Goal: Browse casually: Explore the website without a specific task or goal

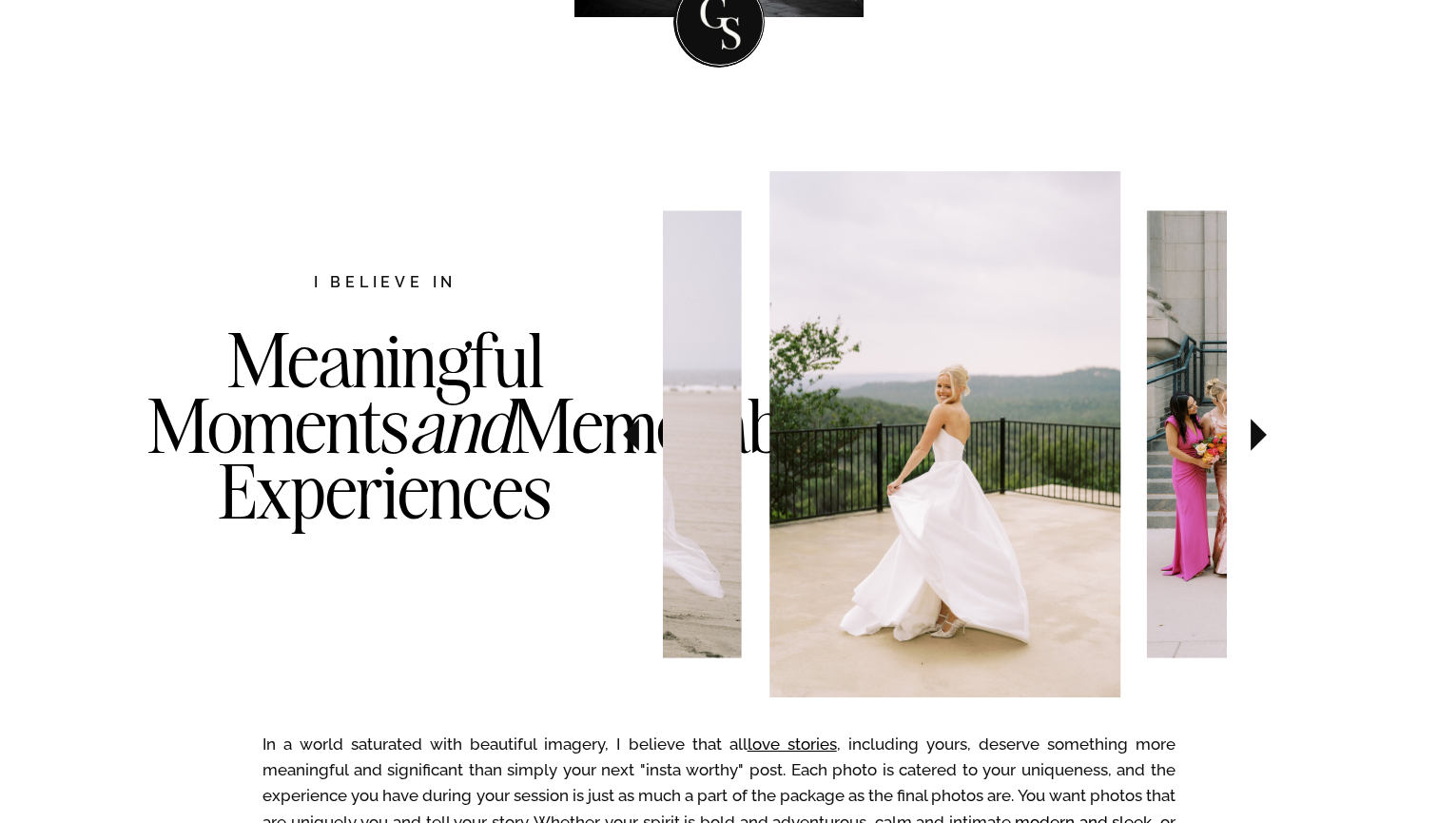
scroll to position [866, 0]
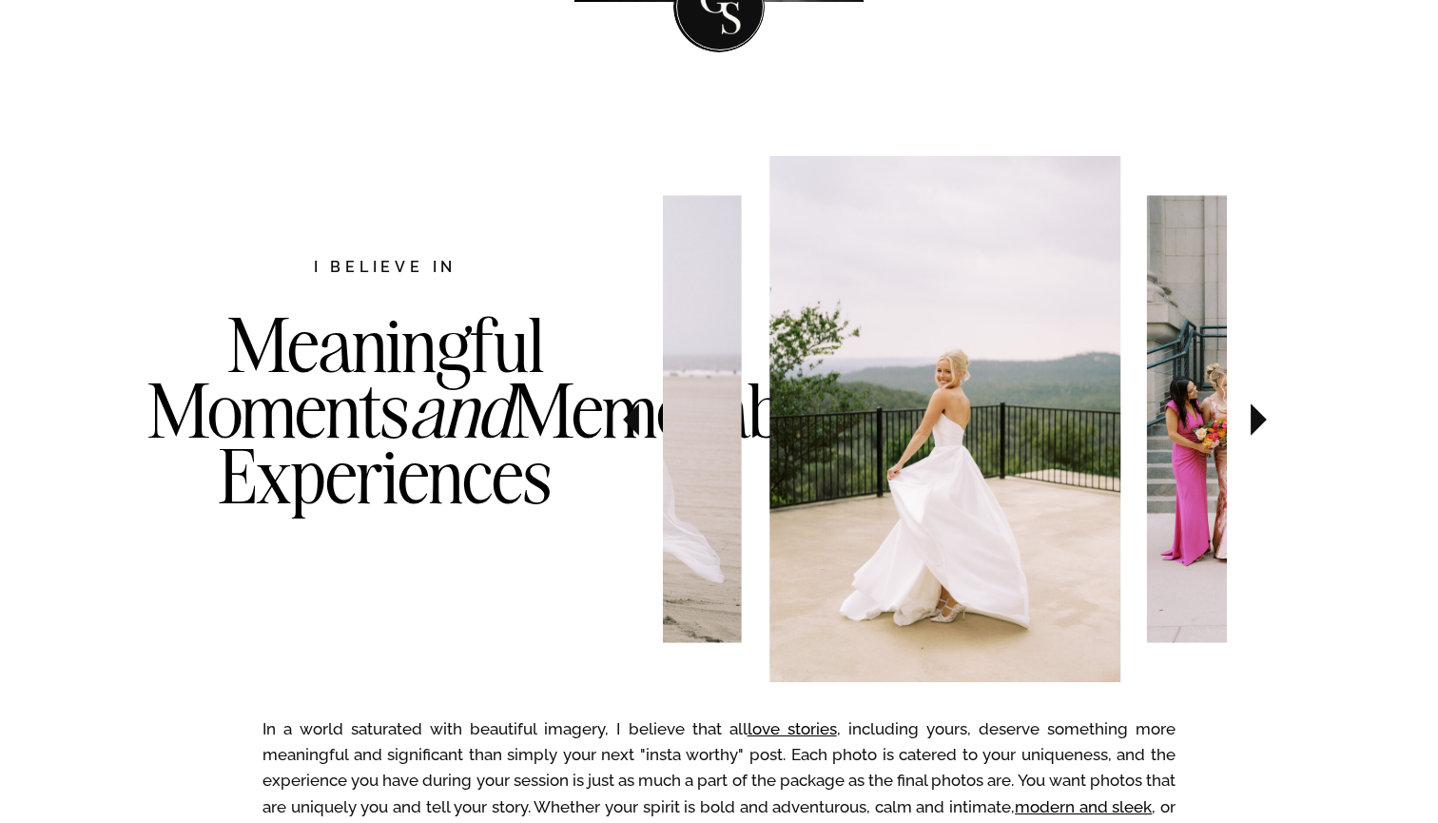
click at [631, 424] on icon at bounding box center [631, 419] width 16 height 32
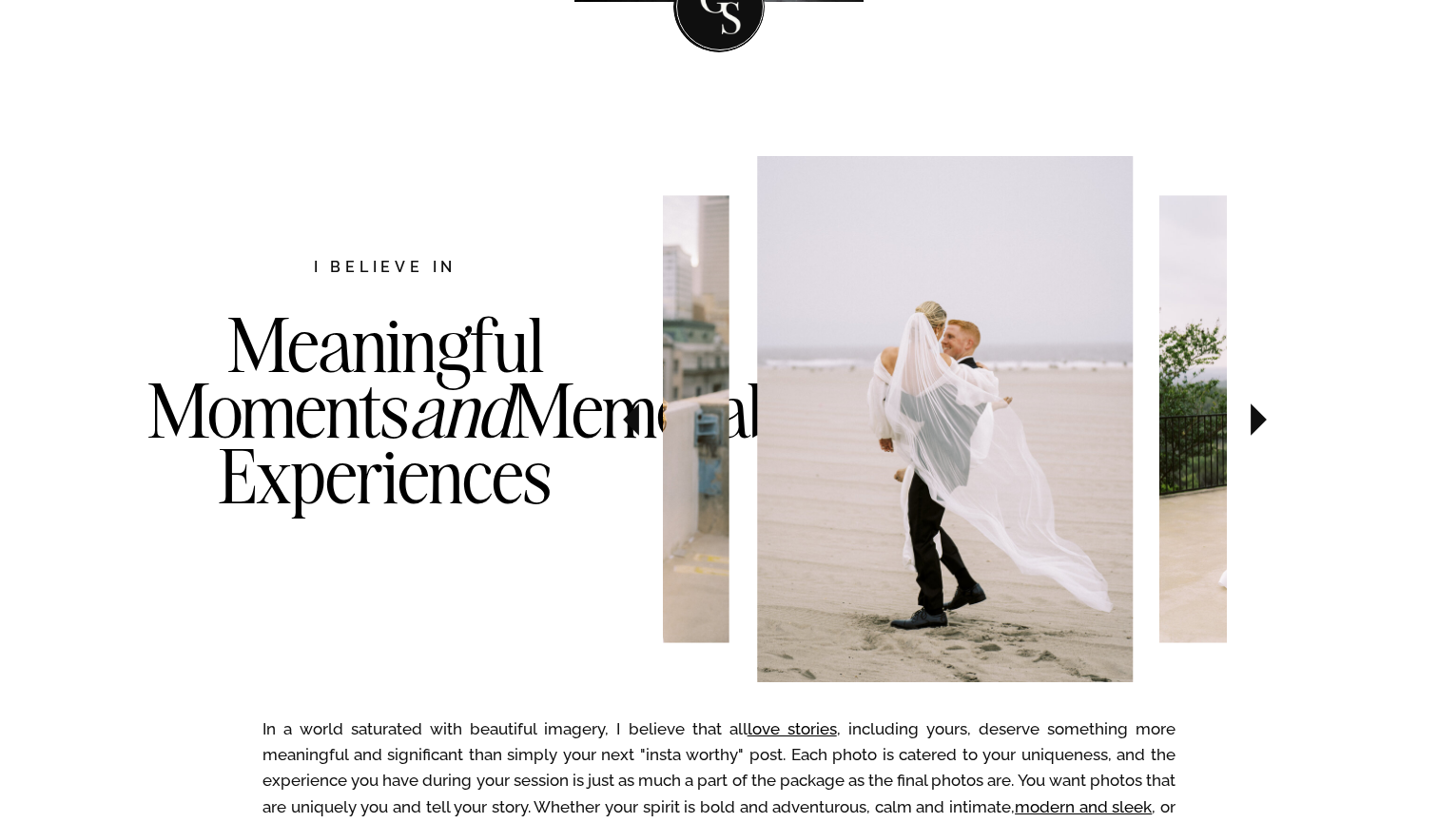
click at [631, 423] on icon at bounding box center [631, 419] width 16 height 32
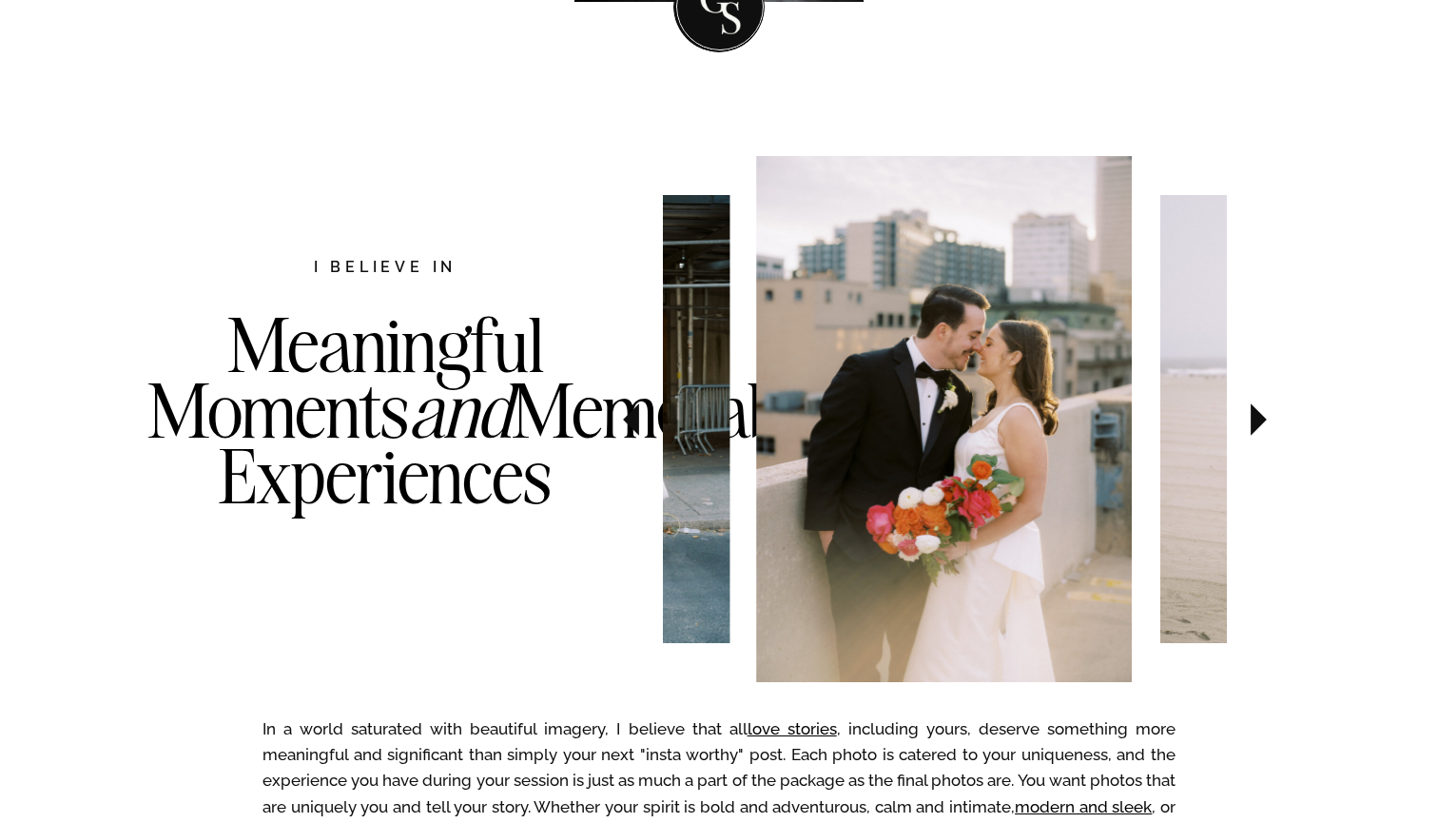
click at [631, 423] on icon at bounding box center [631, 419] width 16 height 32
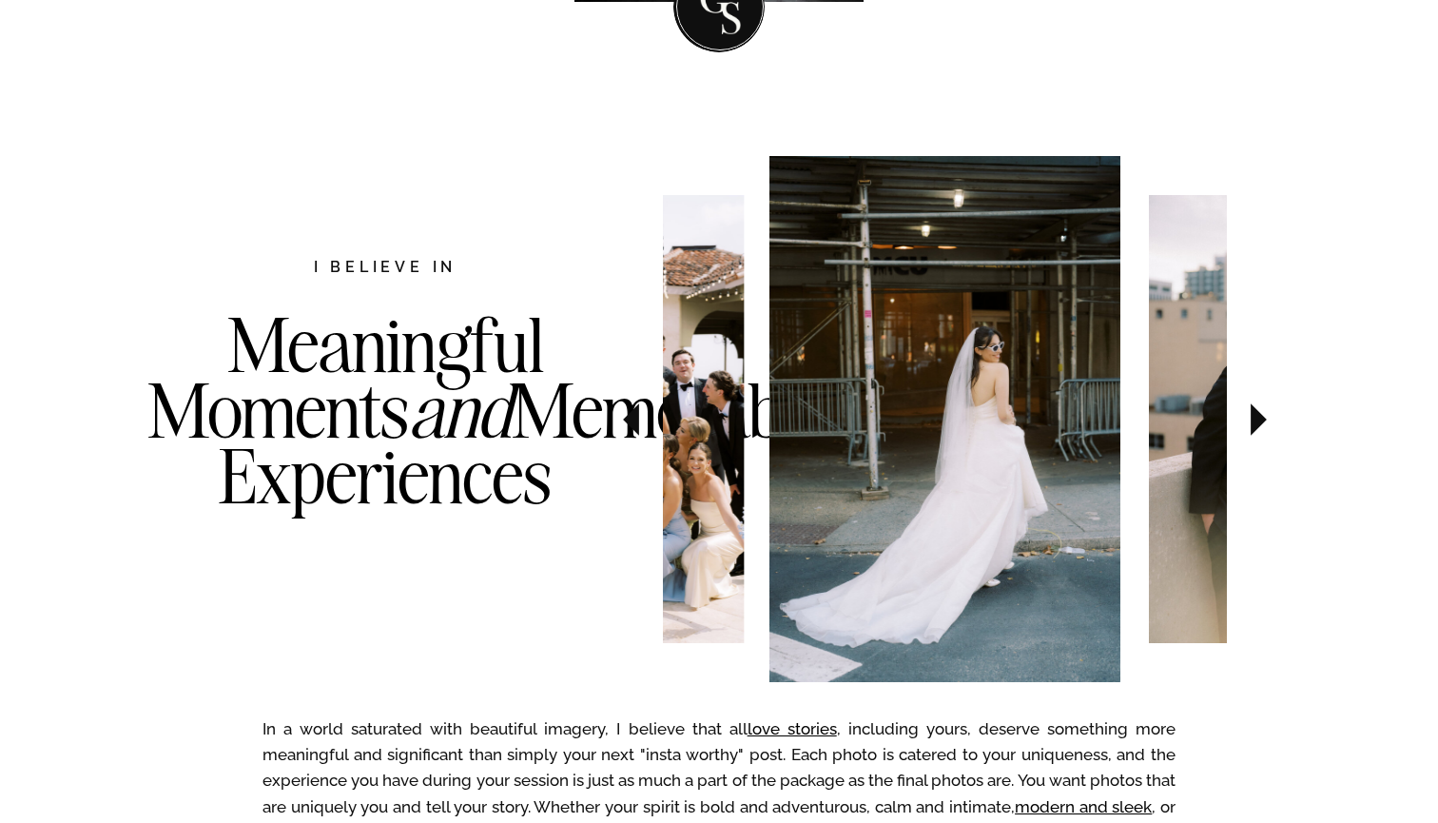
click at [631, 423] on icon at bounding box center [631, 419] width 16 height 32
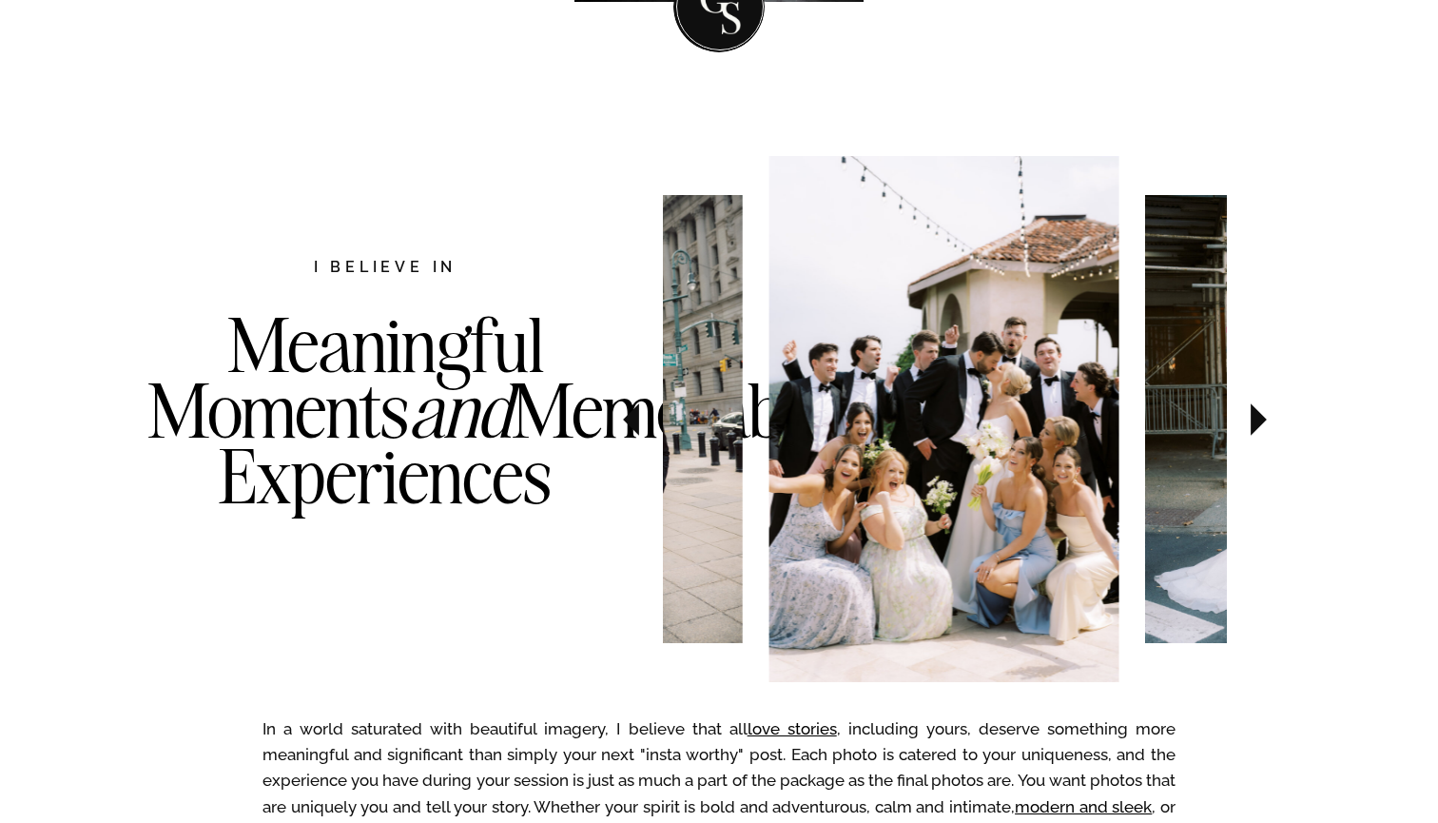
click at [631, 423] on icon at bounding box center [631, 419] width 16 height 32
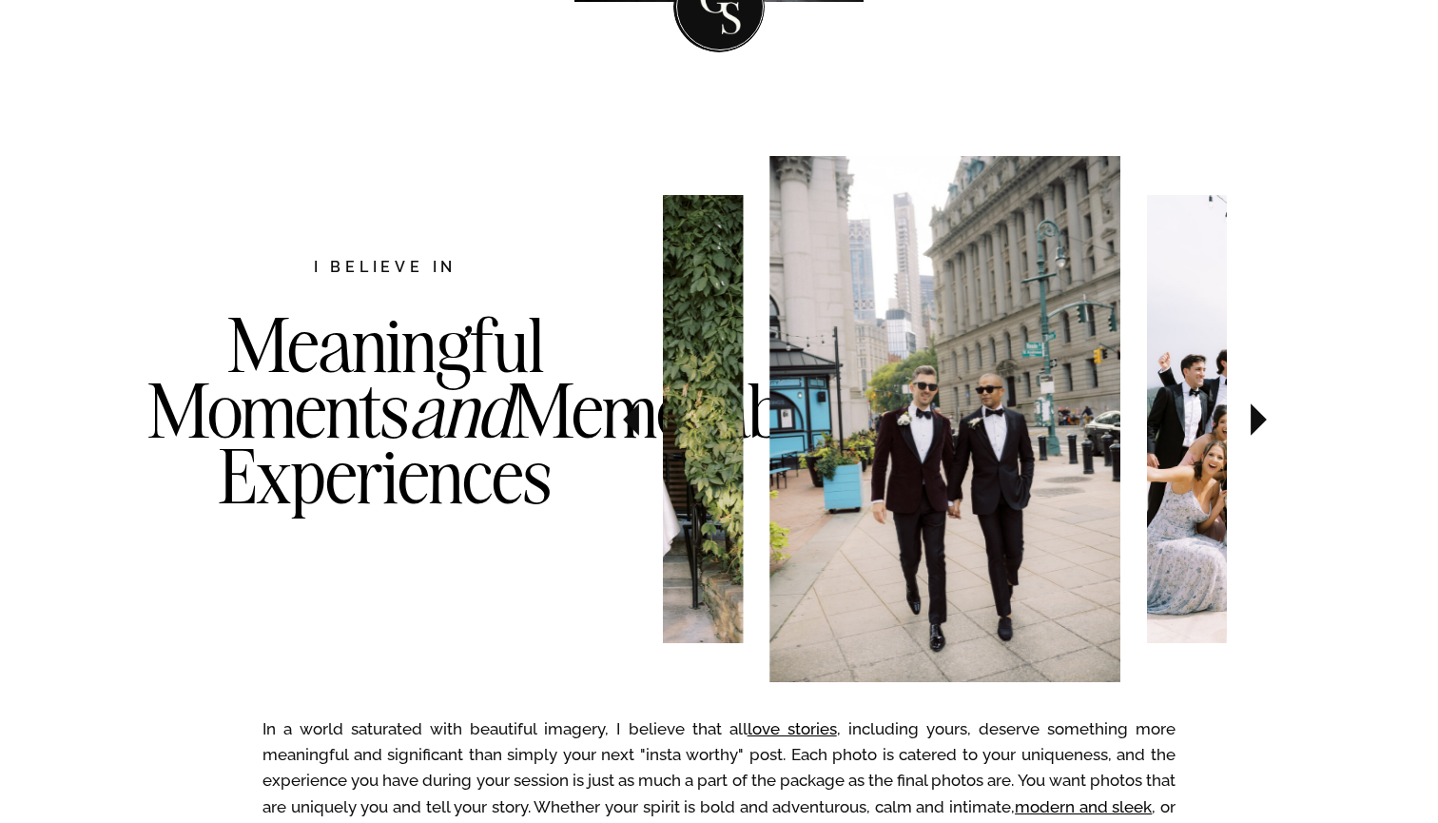
click at [631, 423] on icon at bounding box center [631, 419] width 16 height 32
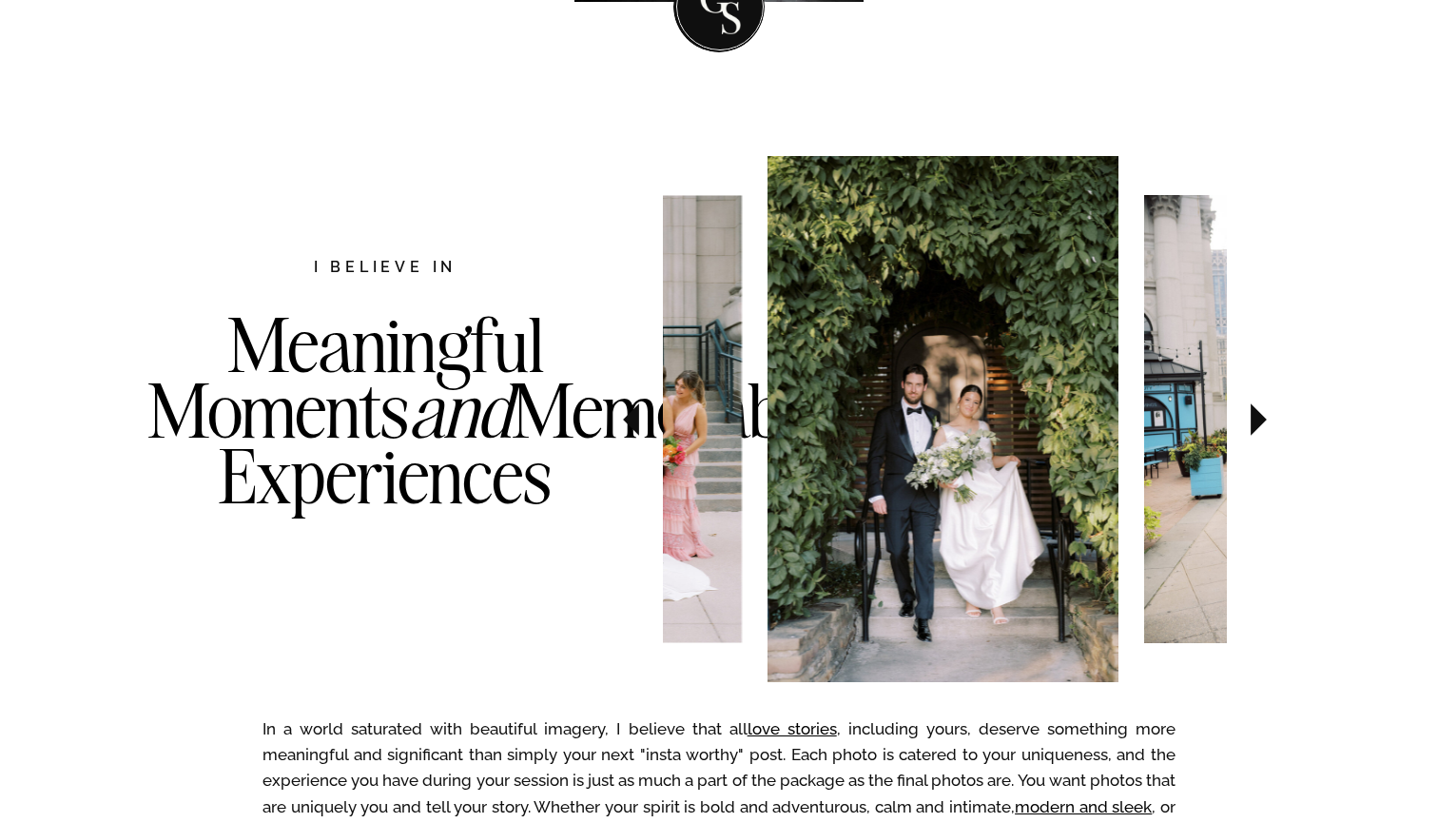
click at [631, 423] on icon at bounding box center [631, 419] width 16 height 32
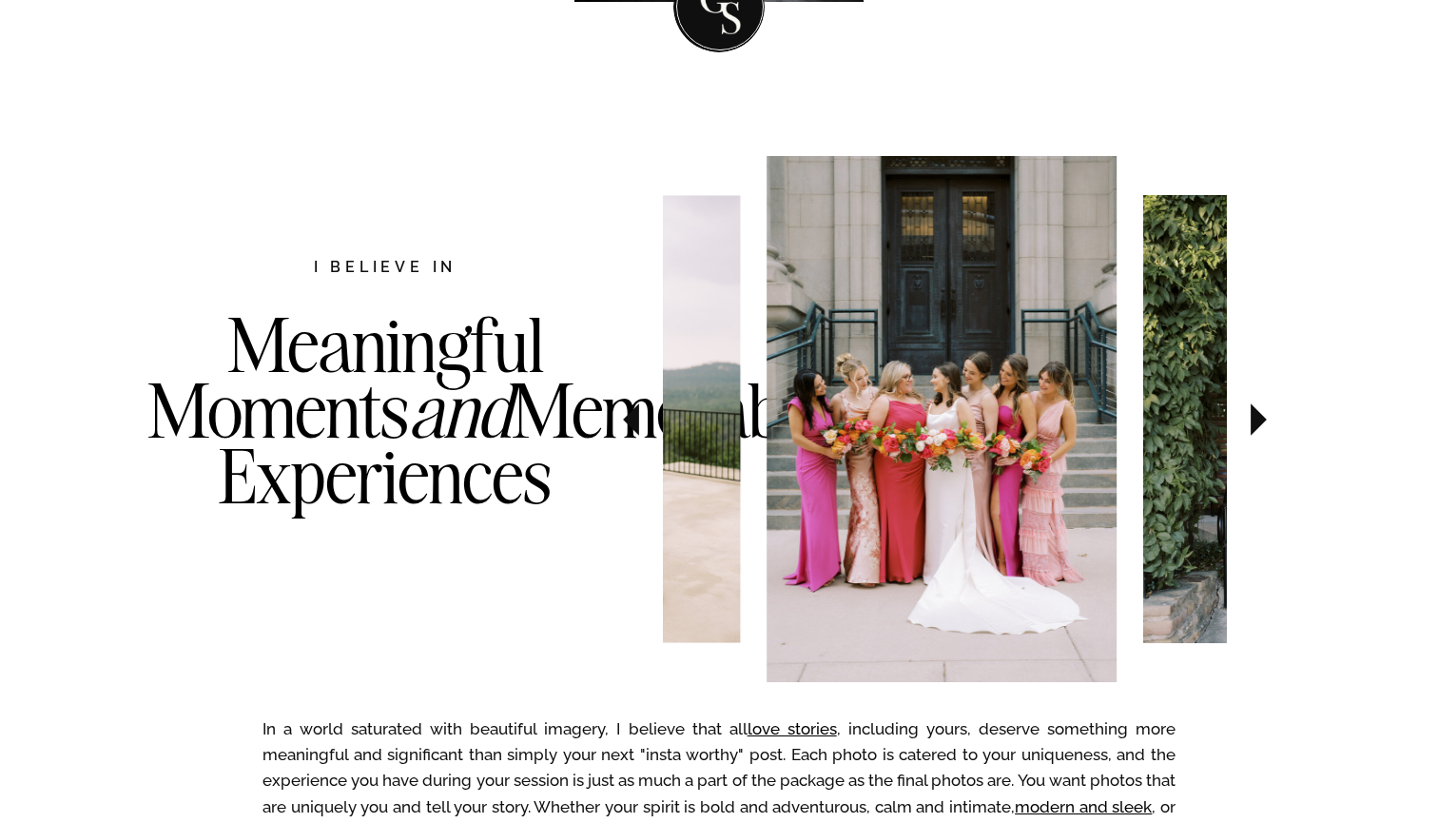
click at [631, 423] on icon at bounding box center [631, 419] width 16 height 32
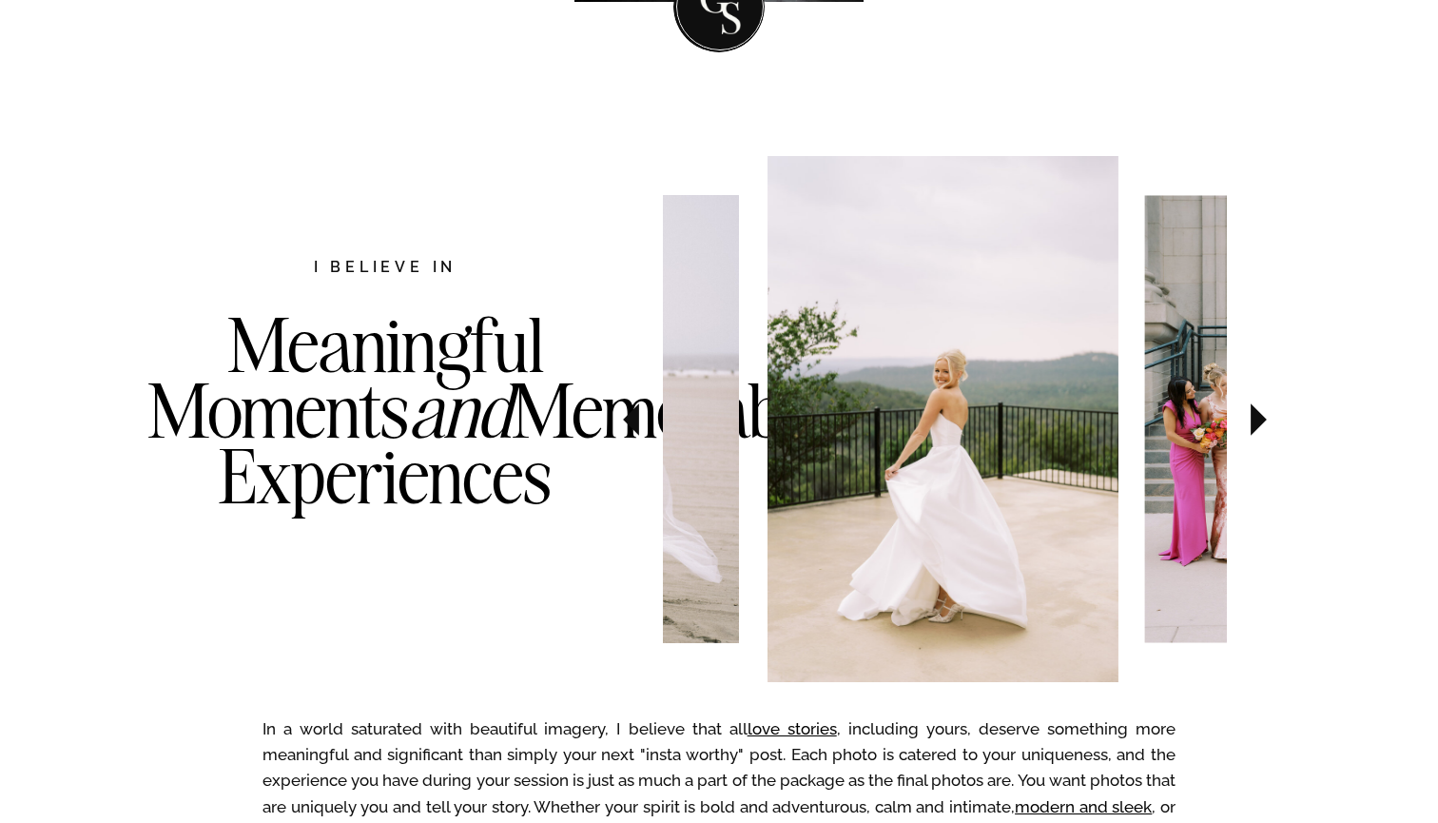
click at [631, 423] on icon at bounding box center [631, 419] width 16 height 32
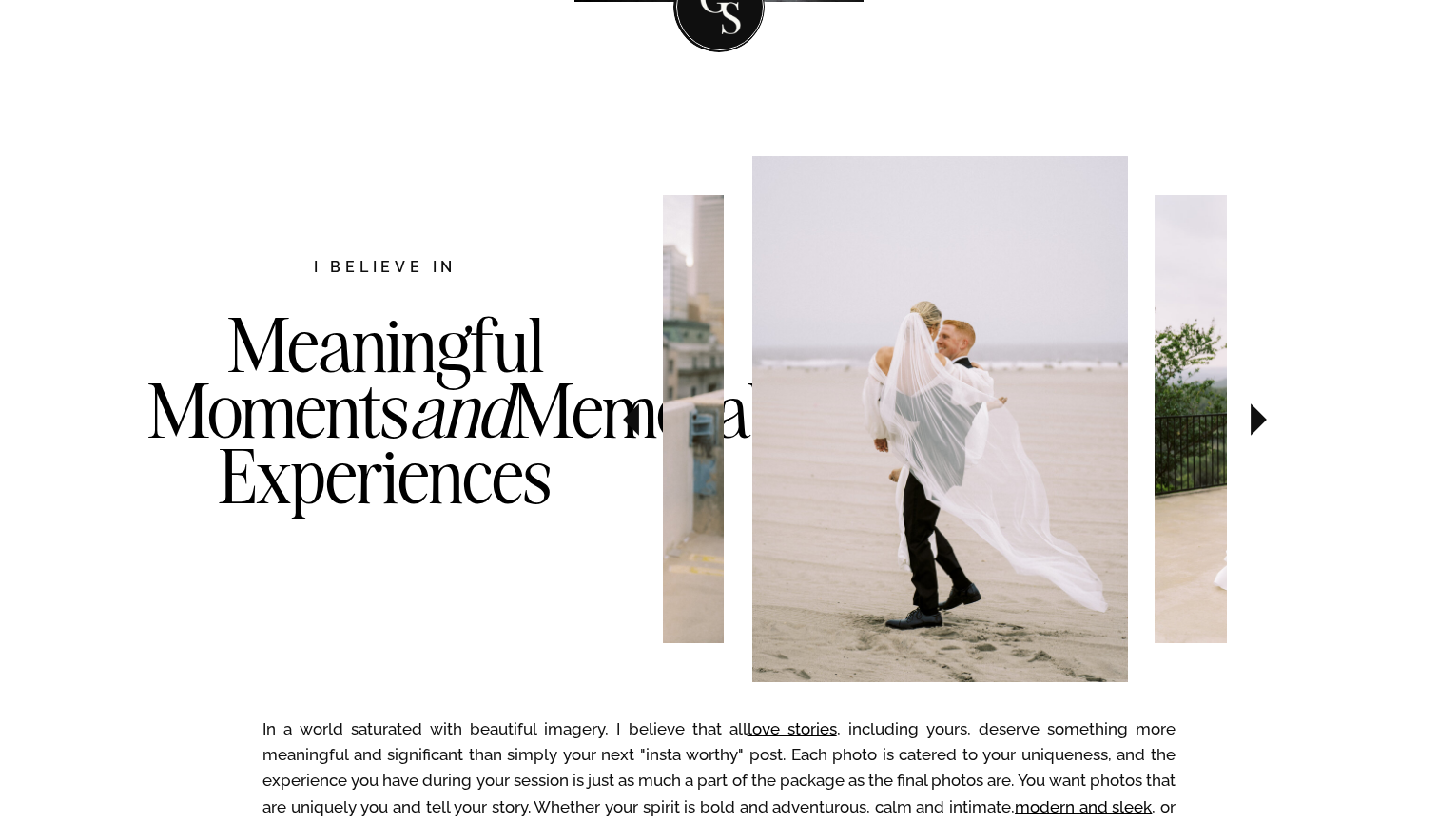
click at [631, 423] on icon at bounding box center [631, 419] width 16 height 32
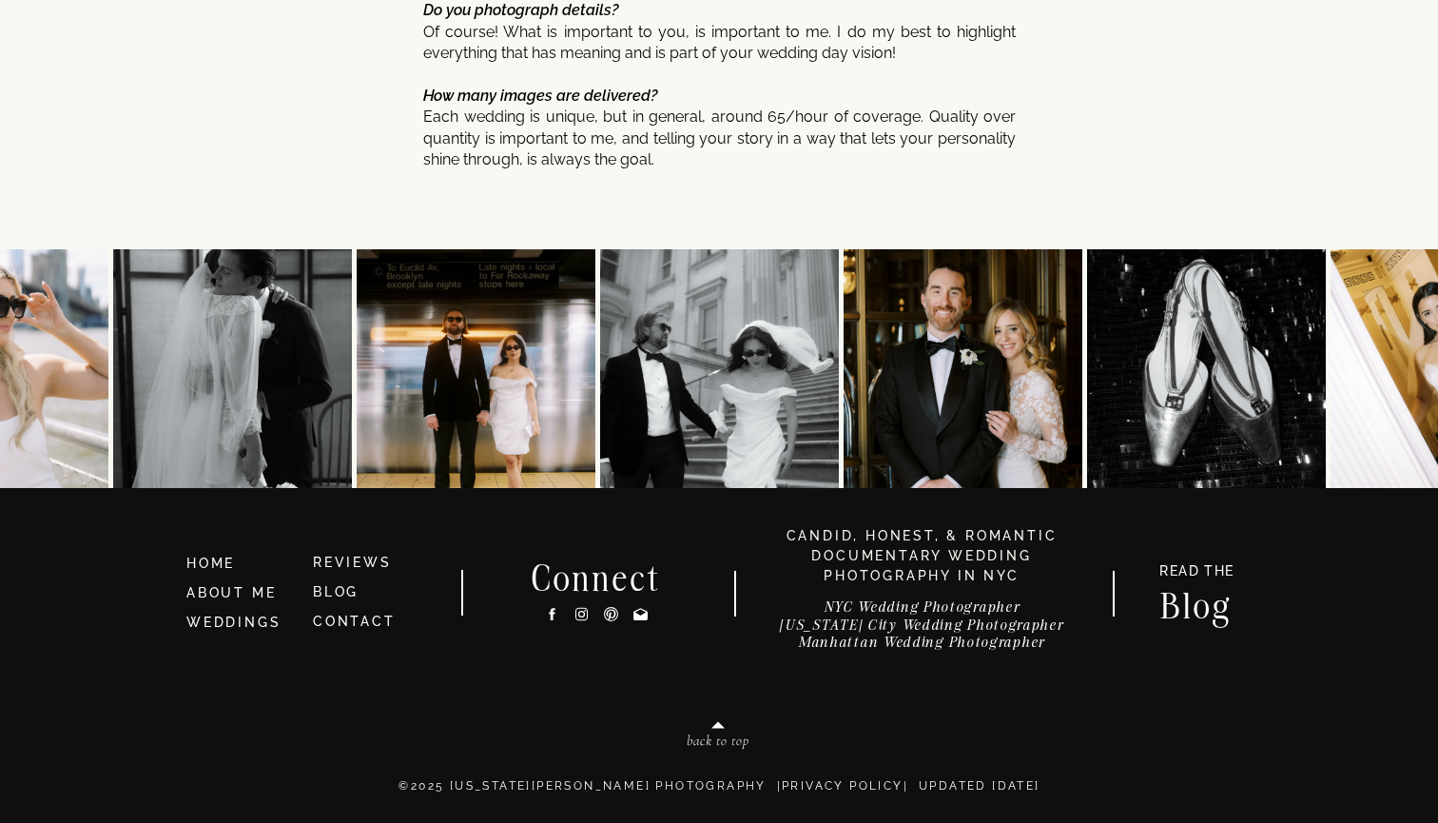
scroll to position [10157, 0]
click at [1408, 352] on img at bounding box center [1450, 368] width 239 height 239
click at [777, 369] on img at bounding box center [719, 368] width 239 height 239
click at [713, 738] on div at bounding box center [718, 724] width 27 height 27
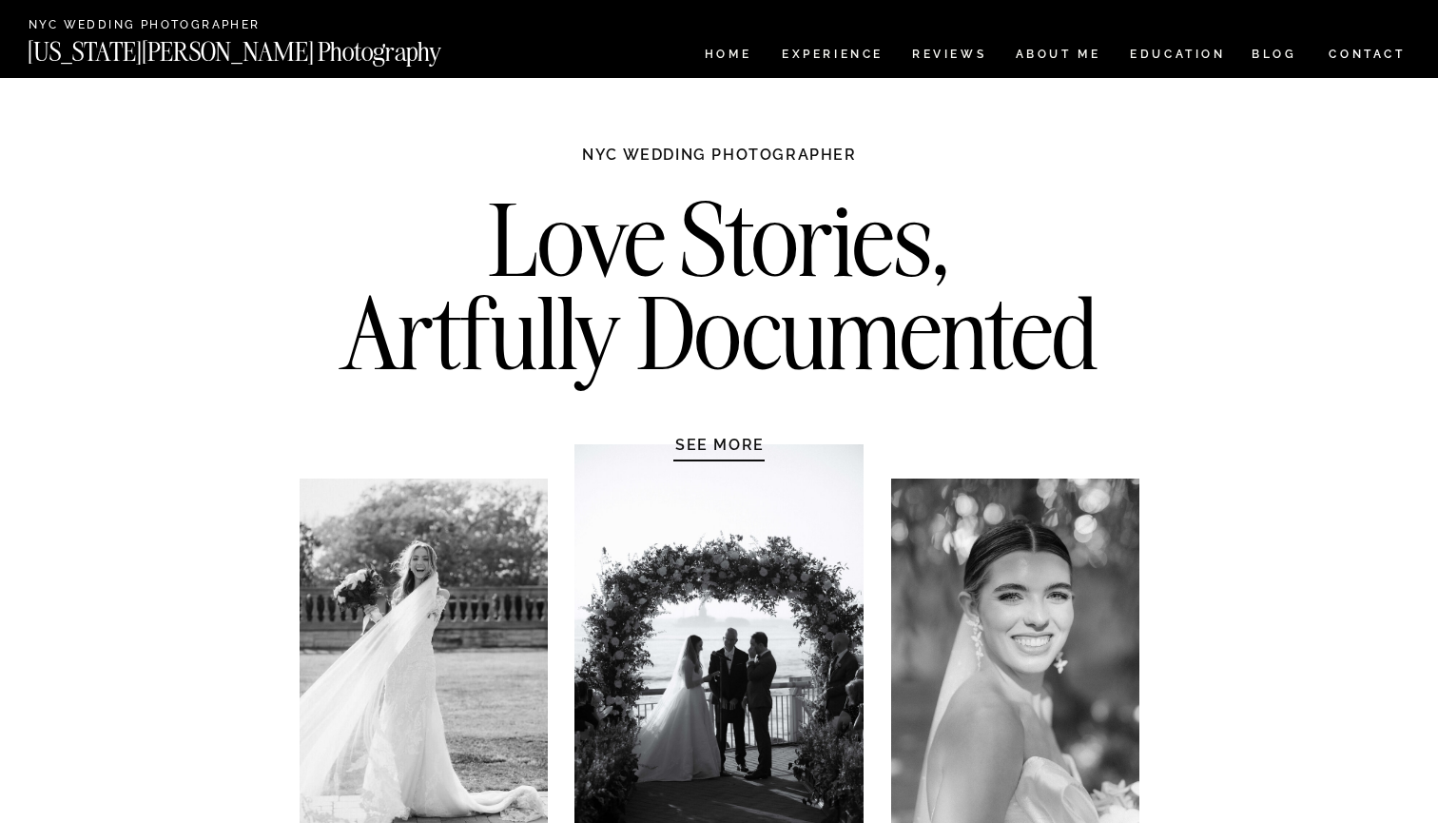
scroll to position [0, 0]
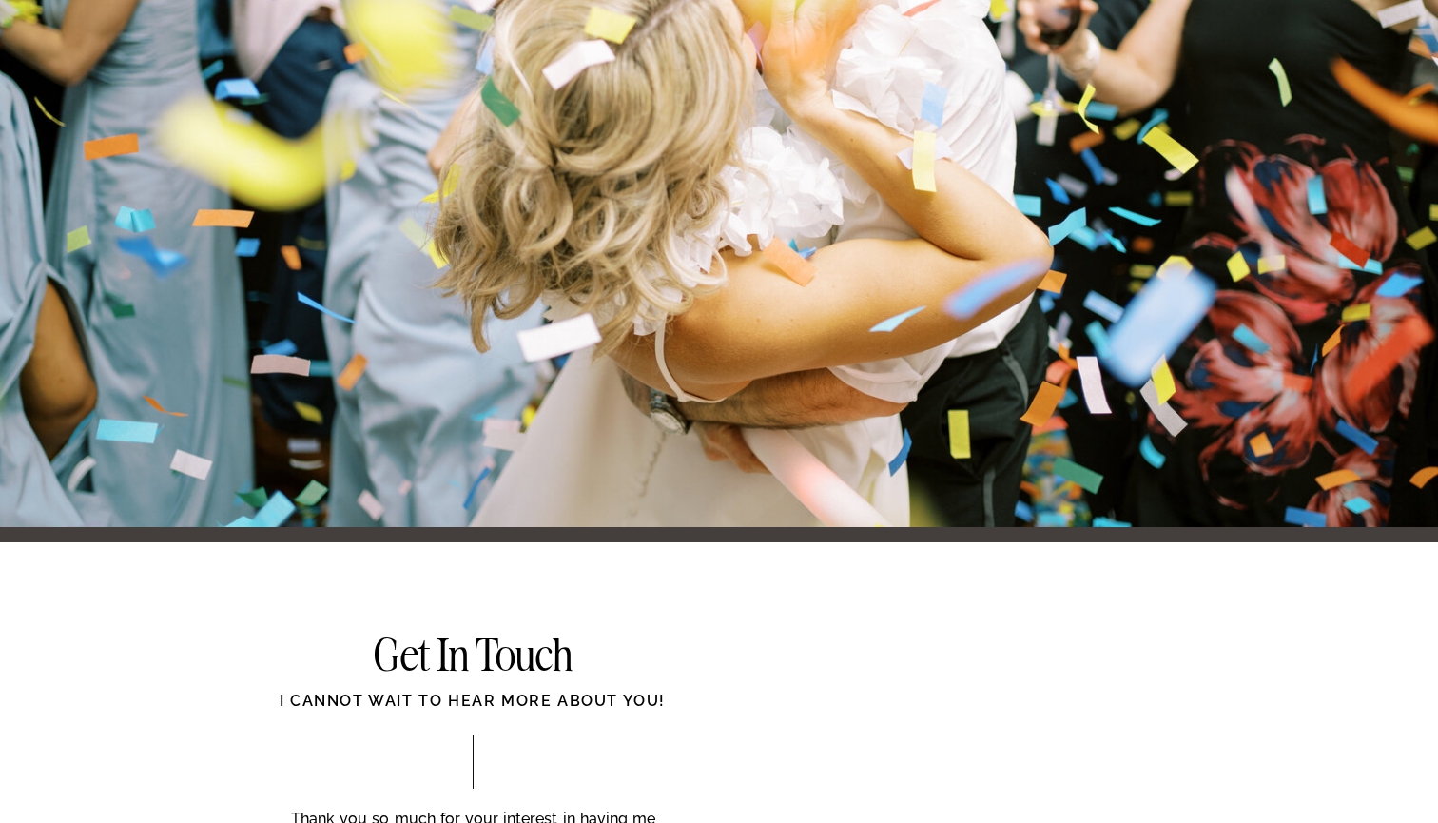
scroll to position [7719, 0]
